Goal: Transaction & Acquisition: Download file/media

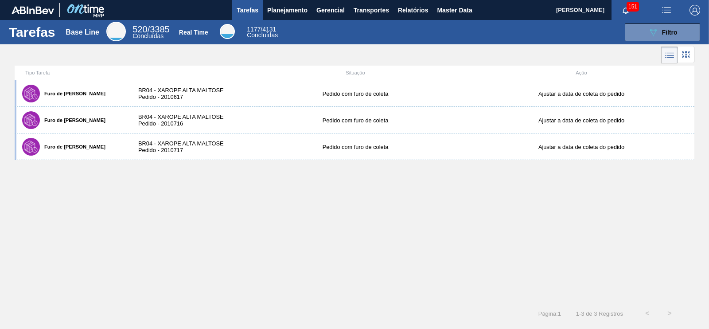
click at [406, 12] on span "Relatórios" at bounding box center [413, 10] width 30 height 11
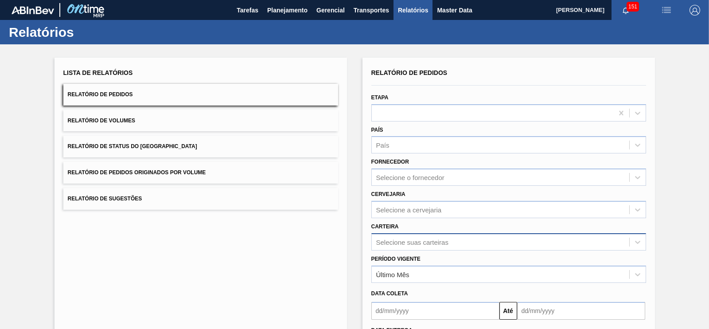
click at [428, 235] on div "Selecione suas carteiras" at bounding box center [508, 241] width 275 height 17
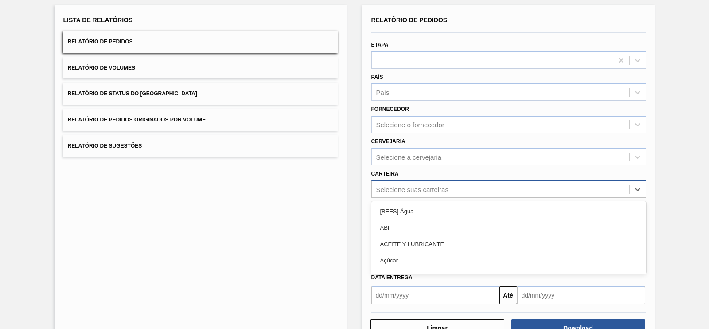
scroll to position [60, 0]
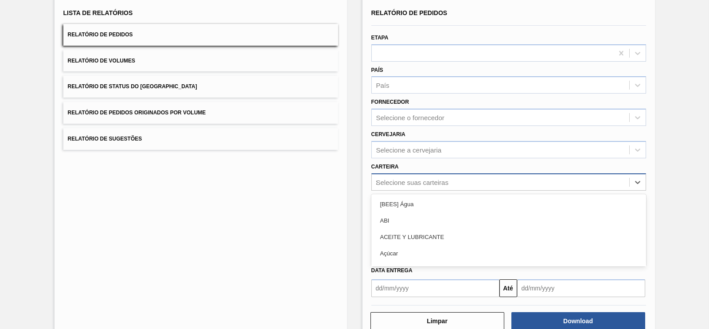
type input "xa"
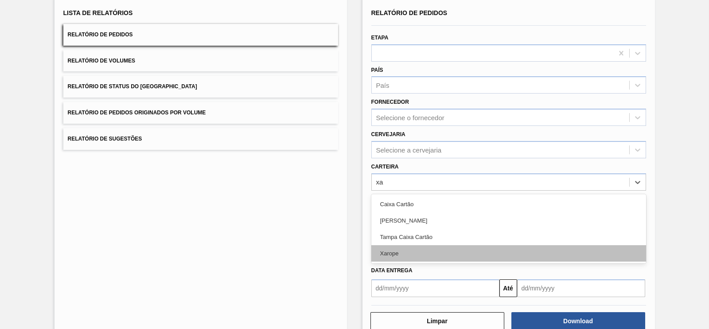
click at [407, 246] on div "Xarope" at bounding box center [508, 253] width 275 height 16
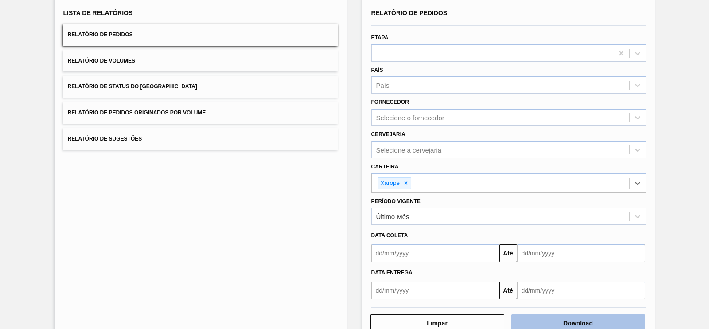
click at [600, 315] on button "Download" at bounding box center [578, 323] width 134 height 18
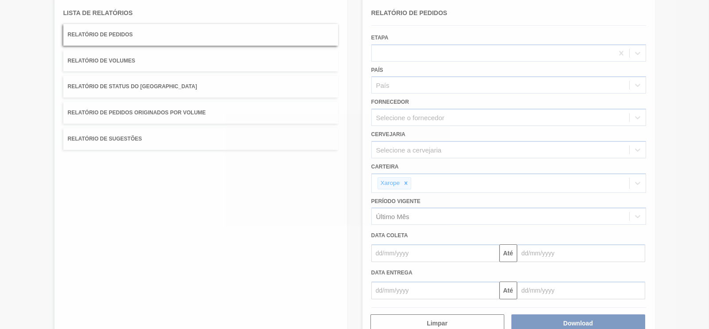
drag, startPoint x: 339, startPoint y: 240, endPoint x: 360, endPoint y: 239, distance: 20.9
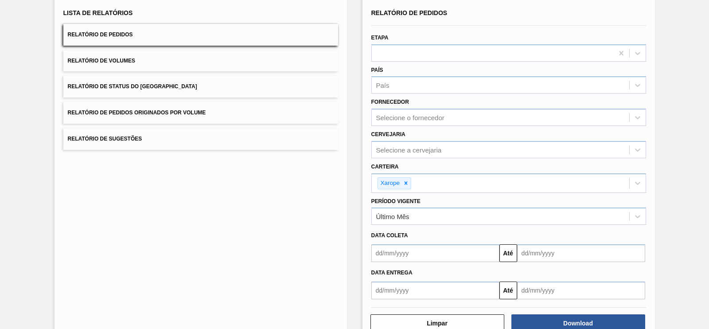
drag, startPoint x: 360, startPoint y: 239, endPoint x: 328, endPoint y: 171, distance: 74.9
drag, startPoint x: 328, startPoint y: 171, endPoint x: 673, endPoint y: 41, distance: 369.1
click at [673, 41] on div "Lista de Relatórios Relatório de Pedidos Relatório de Volumes Relatório de Stat…" at bounding box center [354, 168] width 709 height 368
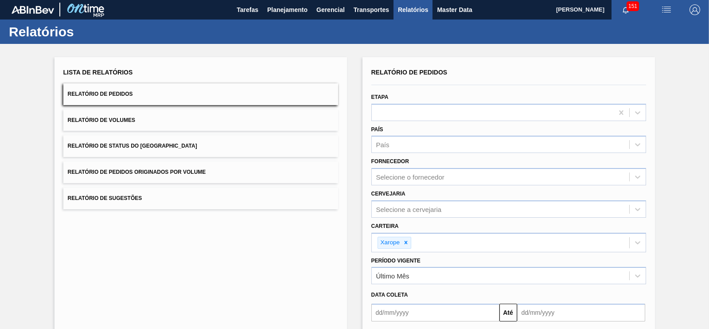
scroll to position [0, 0]
